Goal: Information Seeking & Learning: Compare options

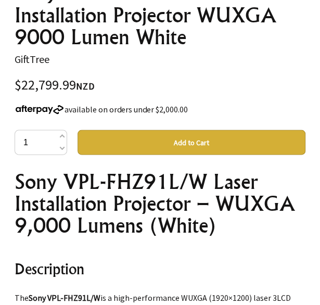
scroll to position [469, 0]
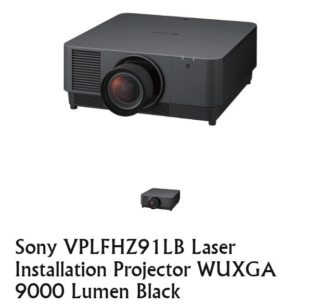
scroll to position [313, 0]
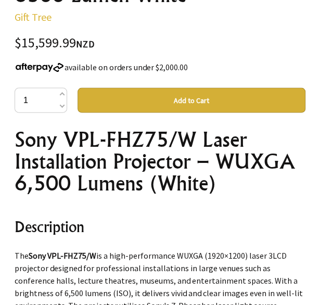
scroll to position [469, 0]
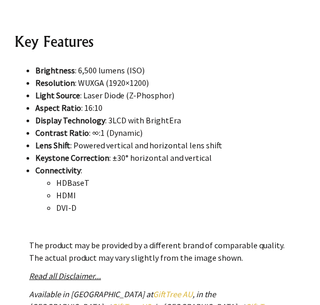
scroll to position [365, 0]
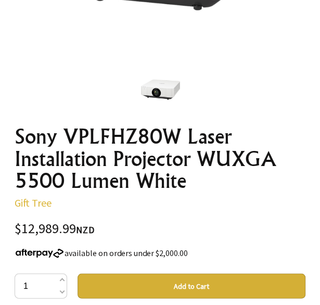
scroll to position [365, 0]
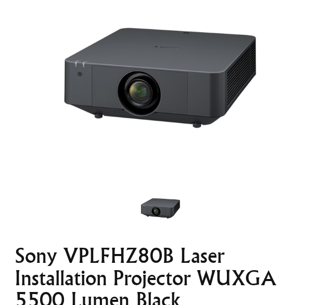
scroll to position [156, 0]
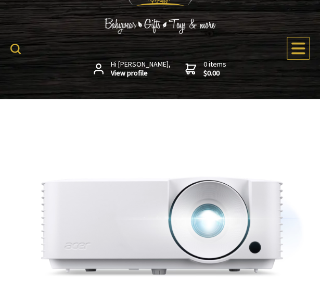
scroll to position [313, 0]
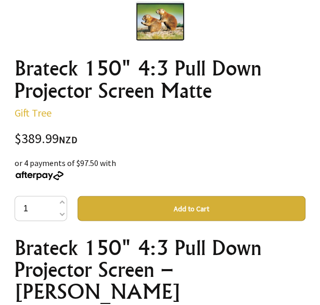
scroll to position [417, 0]
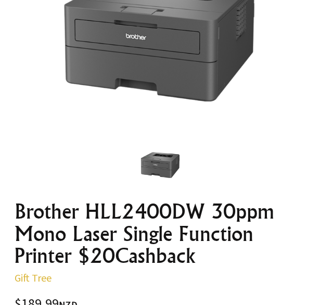
scroll to position [260, 0]
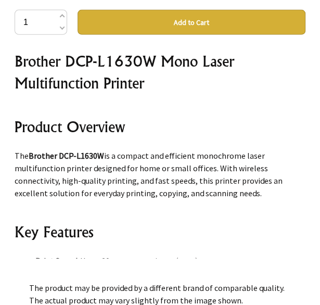
scroll to position [417, 0]
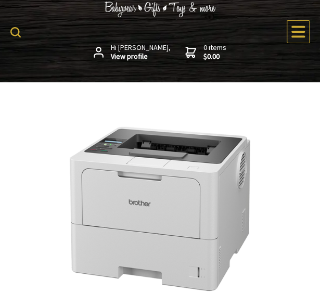
scroll to position [52, 0]
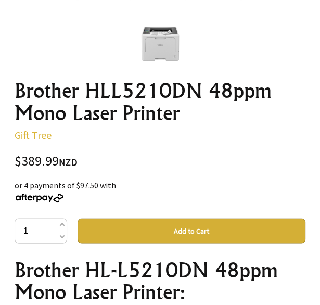
scroll to position [208, 0]
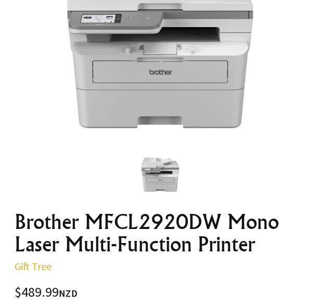
scroll to position [260, 0]
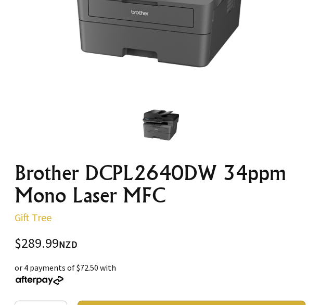
scroll to position [313, 0]
